Goal: Task Accomplishment & Management: Use online tool/utility

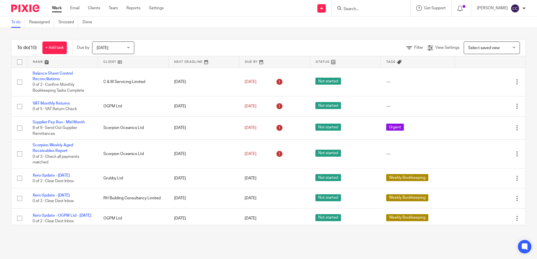
click at [103, 61] on link at bounding box center [133, 61] width 70 height 11
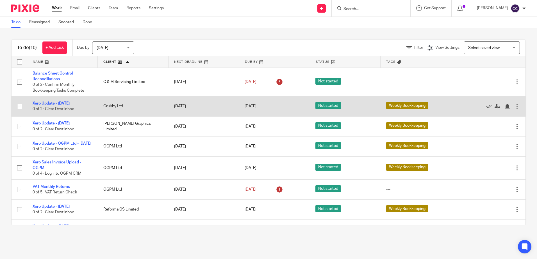
click at [51, 101] on td "Xero Update - Tuesday 0 of 2 · Clear Dext Inbox" at bounding box center [62, 107] width 71 height 20
drag, startPoint x: 64, startPoint y: 104, endPoint x: 133, endPoint y: 103, distance: 68.8
click at [64, 104] on link "Xero Update - [DATE]" at bounding box center [51, 104] width 37 height 4
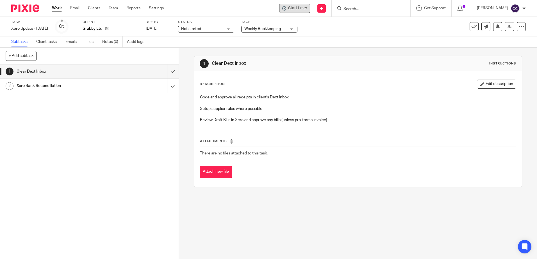
click at [298, 9] on span "Start timer" at bounding box center [297, 8] width 19 height 6
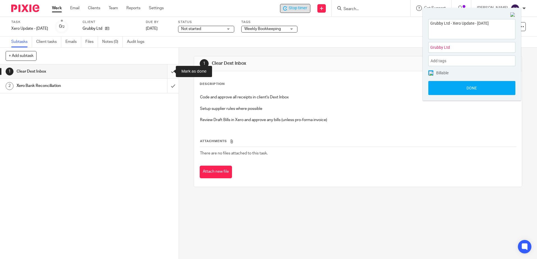
click at [170, 72] on input "submit" at bounding box center [89, 72] width 179 height 14
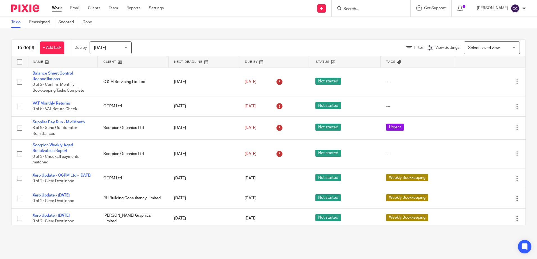
click at [114, 61] on link at bounding box center [133, 61] width 70 height 11
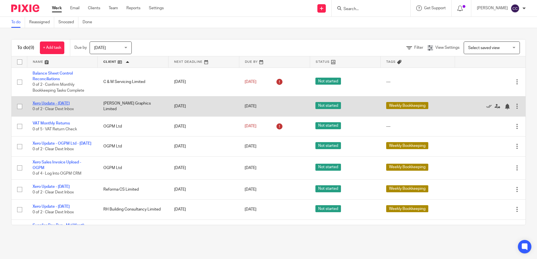
click at [53, 102] on link "Xero Update - [DATE]" at bounding box center [51, 104] width 37 height 4
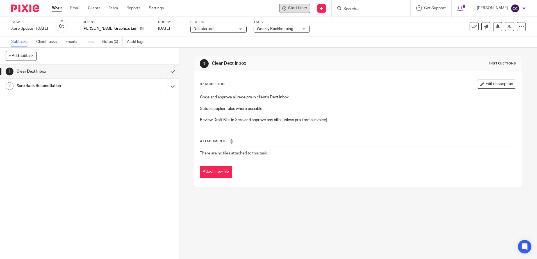
click at [295, 11] on div "Start timer" at bounding box center [294, 8] width 25 height 6
